Goal: Transaction & Acquisition: Book appointment/travel/reservation

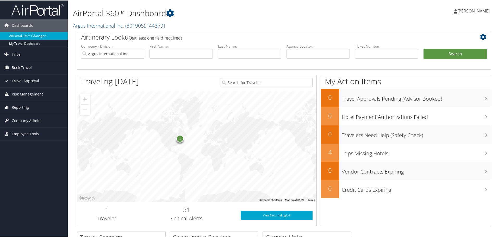
click at [20, 67] on span "Book Travel" at bounding box center [22, 67] width 20 height 13
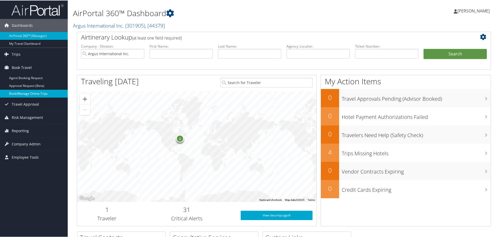
click at [20, 95] on link "Book/Manage Online Trips" at bounding box center [34, 93] width 68 height 8
